Goal: Browse casually

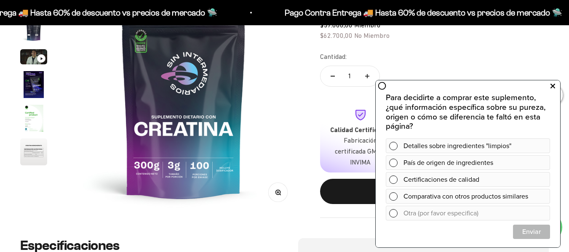
drag, startPoint x: 552, startPoint y: 83, endPoint x: 925, endPoint y: 162, distance: 381.6
click at [552, 83] on icon at bounding box center [552, 86] width 5 height 11
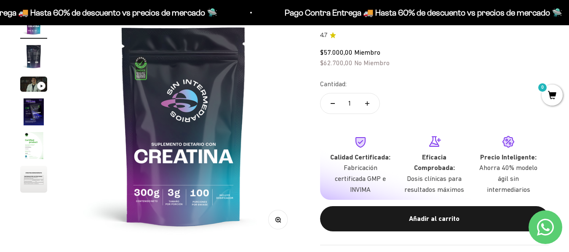
scroll to position [84, 0]
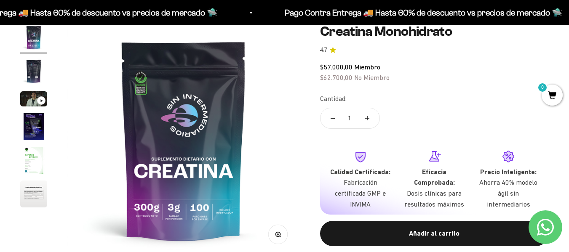
click at [28, 65] on img "Ir al artículo 2" at bounding box center [33, 71] width 27 height 27
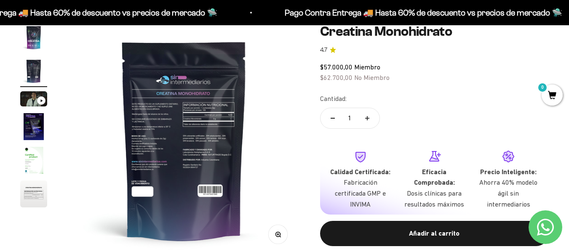
scroll to position [0, 237]
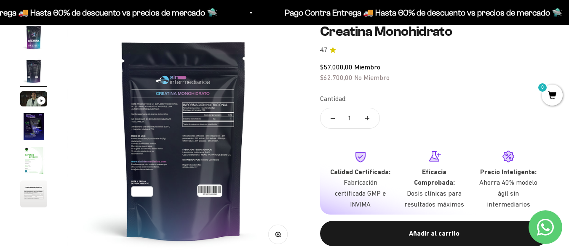
click at [21, 155] on img "Ir al artículo 5" at bounding box center [33, 160] width 27 height 27
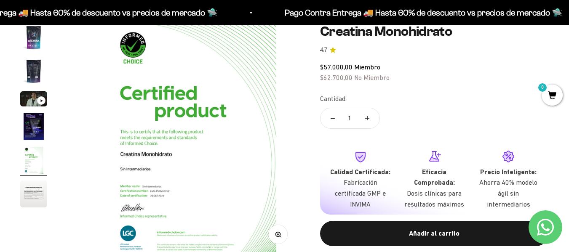
scroll to position [0, 949]
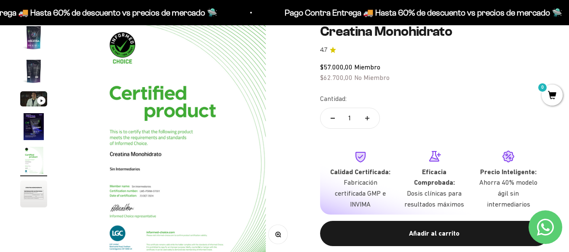
click at [34, 196] on img "Ir al artículo 6" at bounding box center [33, 194] width 27 height 27
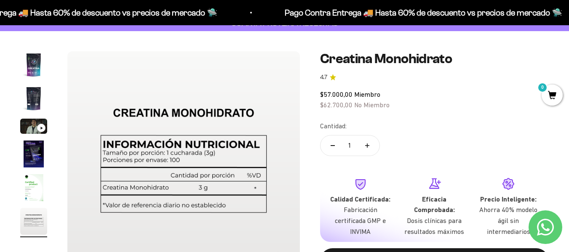
scroll to position [42, 0]
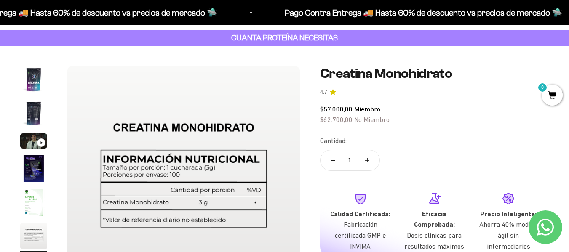
click at [30, 79] on img "Ir al artículo 1" at bounding box center [33, 79] width 27 height 27
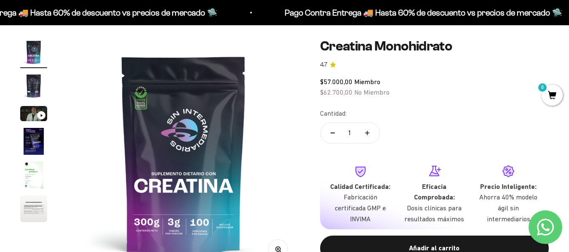
scroll to position [84, 0]
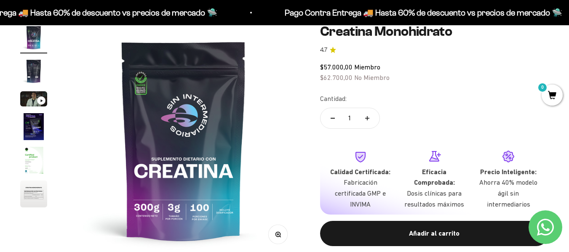
click at [29, 72] on img "Ir al artículo 2" at bounding box center [33, 71] width 27 height 27
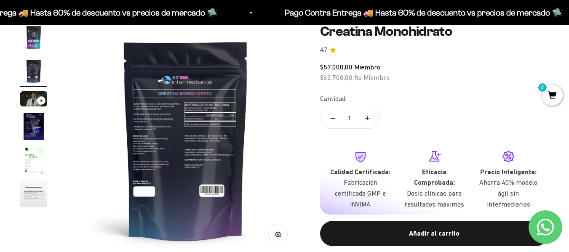
scroll to position [0, 237]
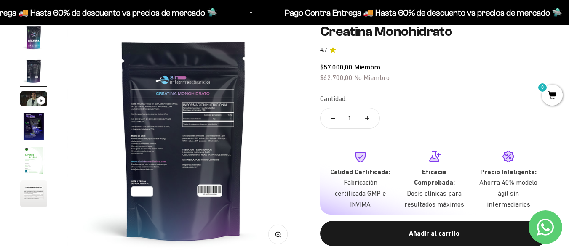
click at [192, 107] on img at bounding box center [183, 140] width 232 height 232
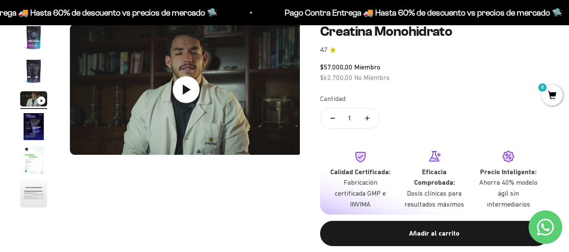
scroll to position [0, 475]
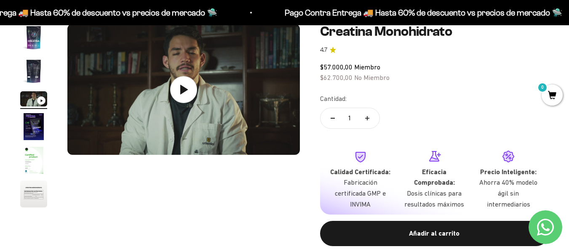
click at [31, 69] on img "Ir al artículo 2" at bounding box center [33, 71] width 27 height 27
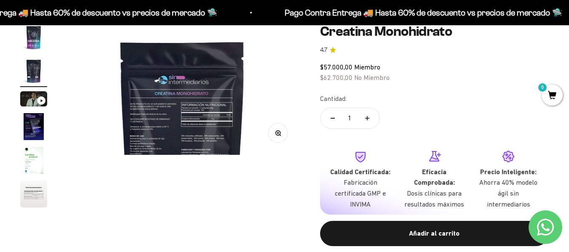
scroll to position [0, 237]
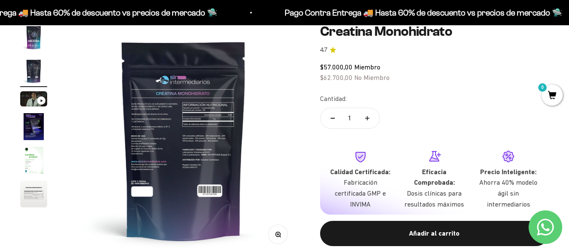
click at [210, 120] on img at bounding box center [183, 140] width 232 height 232
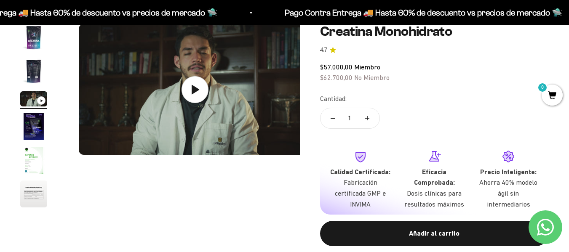
scroll to position [0, 475]
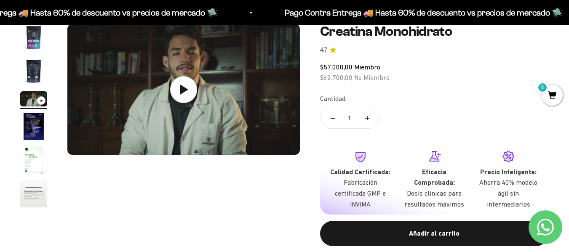
click at [32, 69] on img "Ir al artículo 2" at bounding box center [33, 71] width 27 height 27
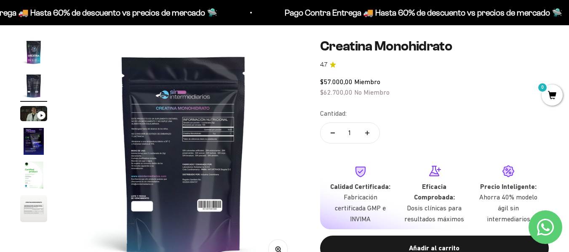
scroll to position [84, 0]
